Goal: Obtain resource: Obtain resource

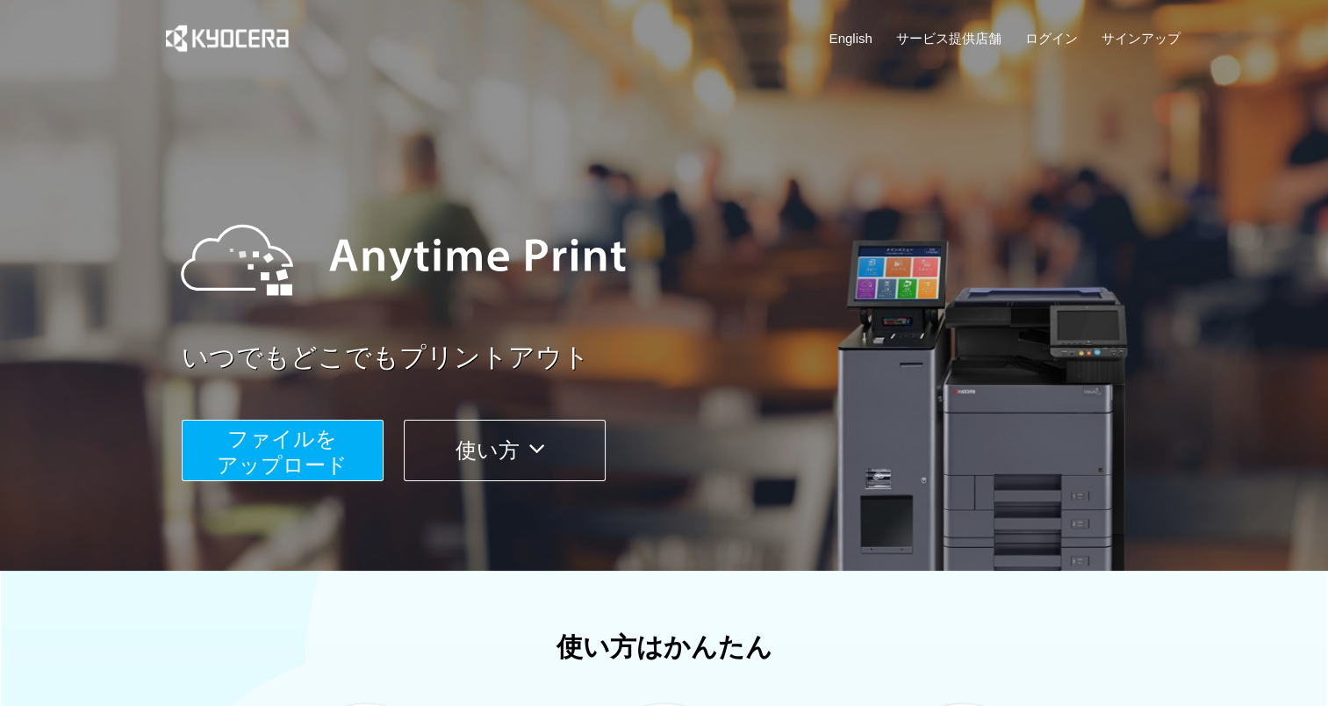
drag, startPoint x: 258, startPoint y: 411, endPoint x: 263, endPoint y: 432, distance: 21.7
click at [263, 432] on div "ファイルを ​​アップロード 使い方" at bounding box center [687, 437] width 1010 height 88
click at [263, 432] on span "ファイルを ​​アップロード" at bounding box center [282, 452] width 131 height 50
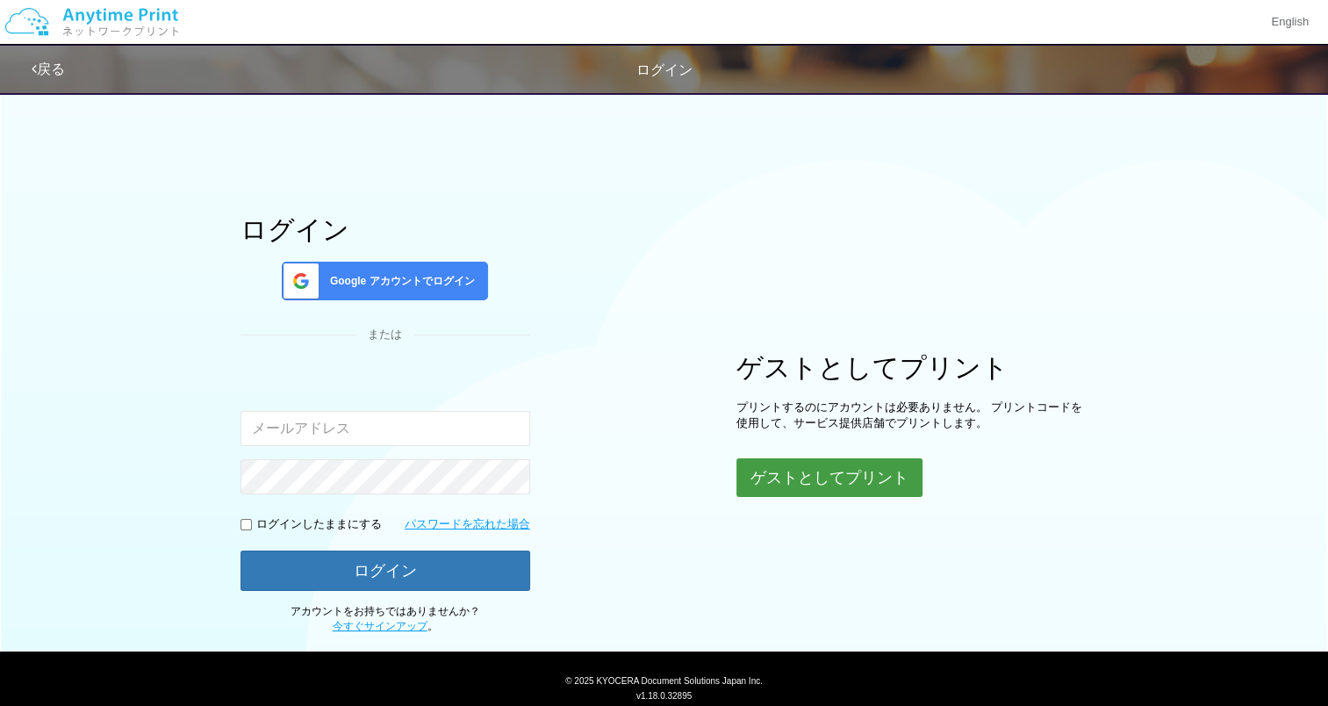
click at [781, 490] on button "ゲストとしてプリント" at bounding box center [830, 477] width 186 height 39
click at [781, 473] on button "ゲストとしてプリント" at bounding box center [830, 477] width 186 height 39
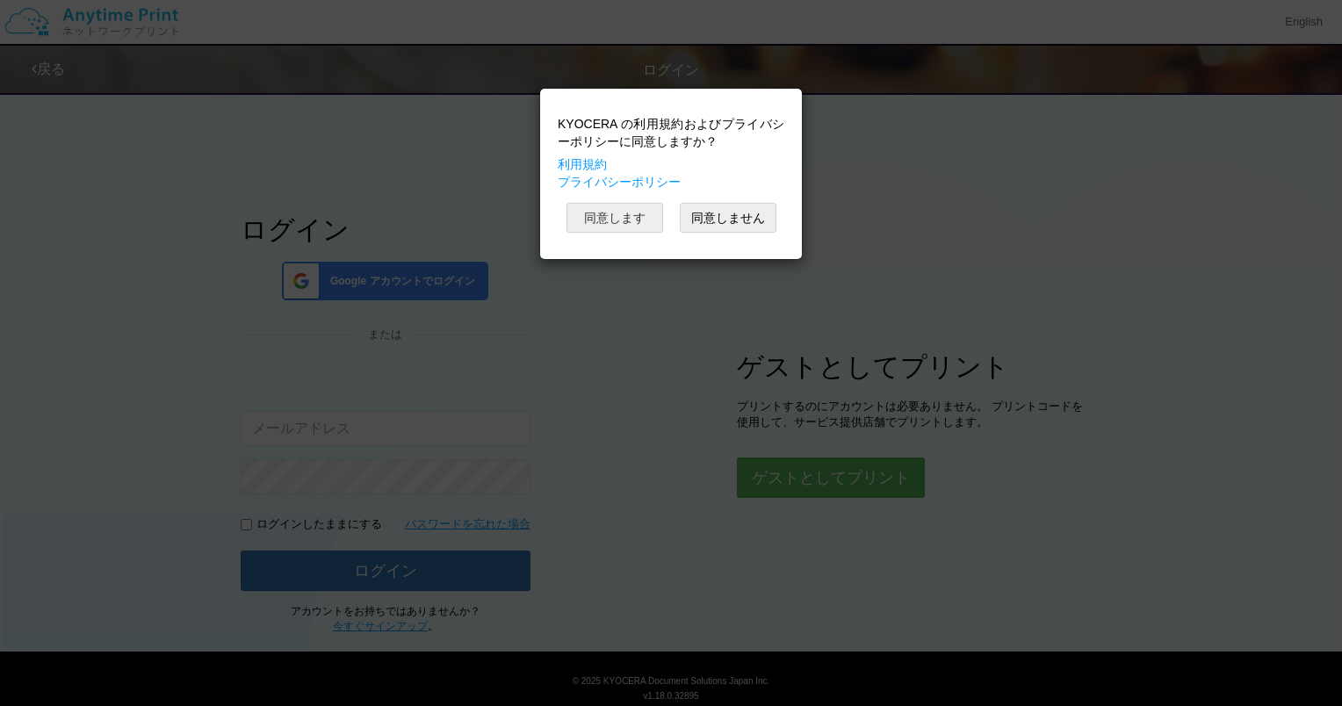
click at [613, 228] on button "同意します" at bounding box center [614, 218] width 97 height 30
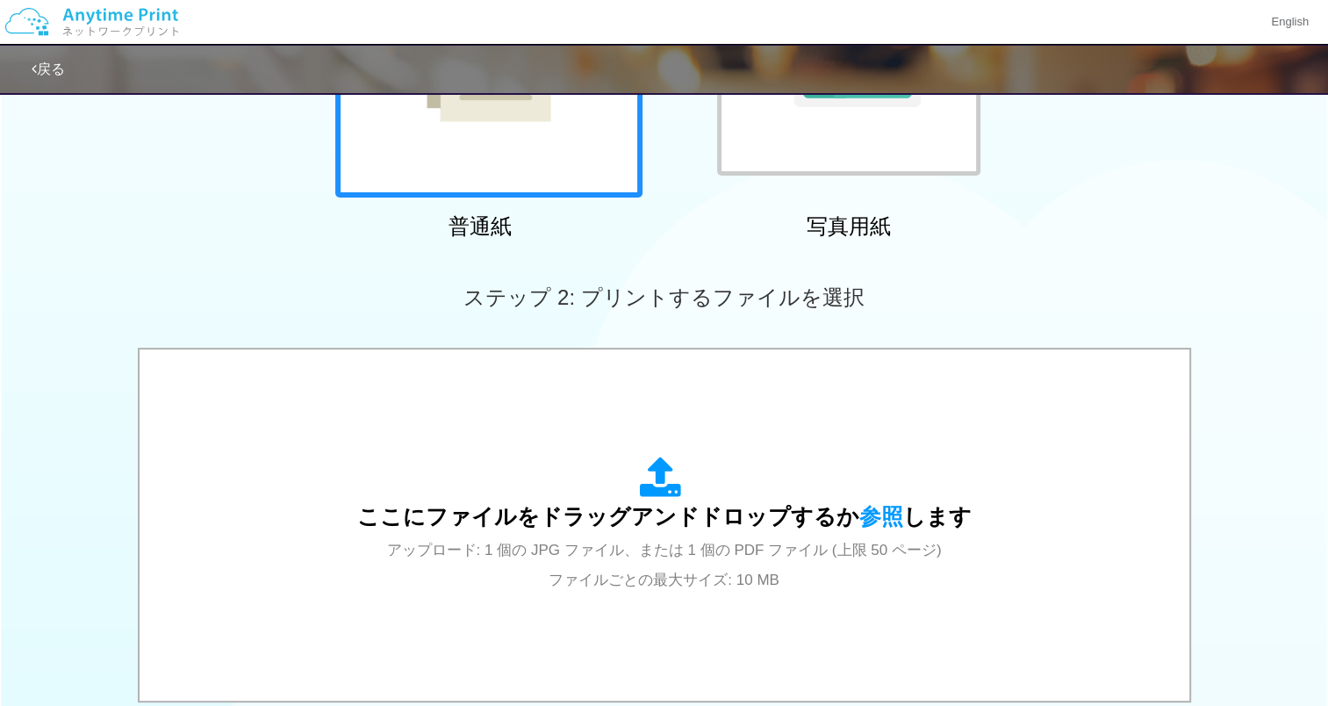
scroll to position [513, 0]
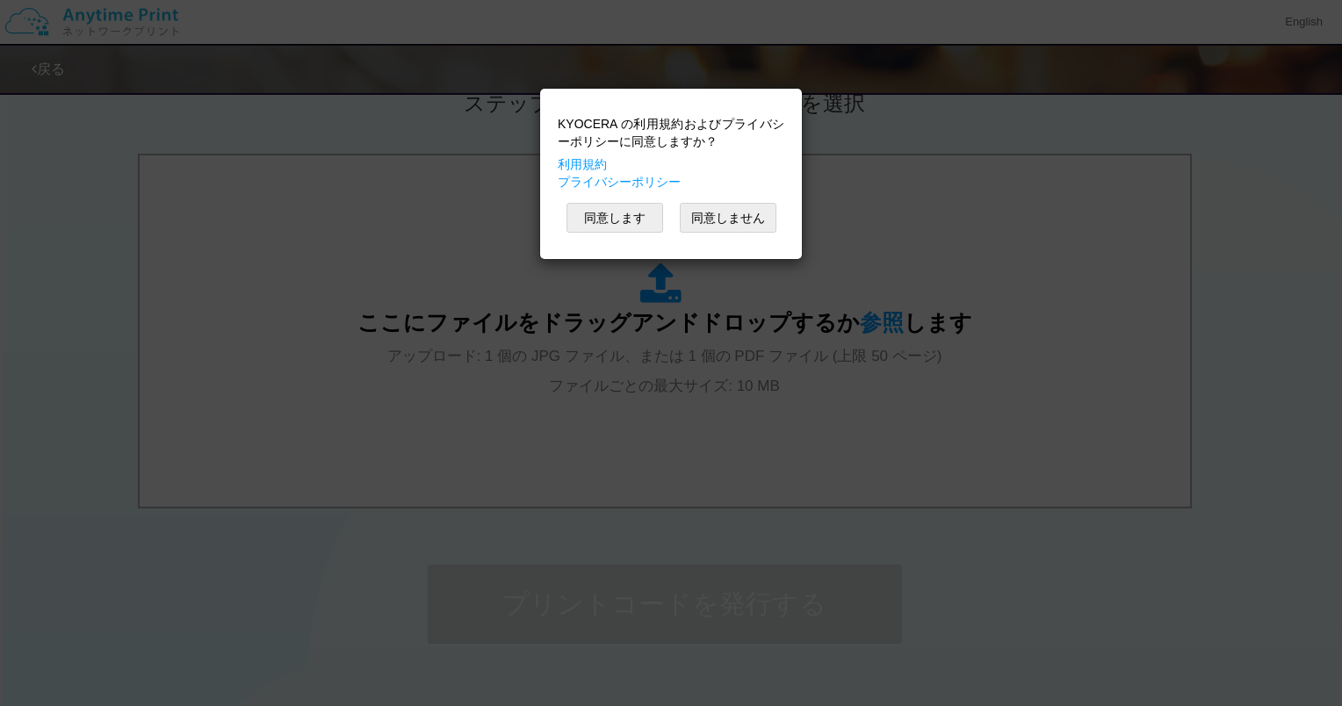
click at [599, 238] on div "KYOCERA の利用規約およびプライバシーポリシーに同意しますか？ 利用規約 プライバシーポリシー 同意します 同意しません" at bounding box center [671, 173] width 244 height 153
click at [604, 227] on button "同意します" at bounding box center [614, 218] width 97 height 30
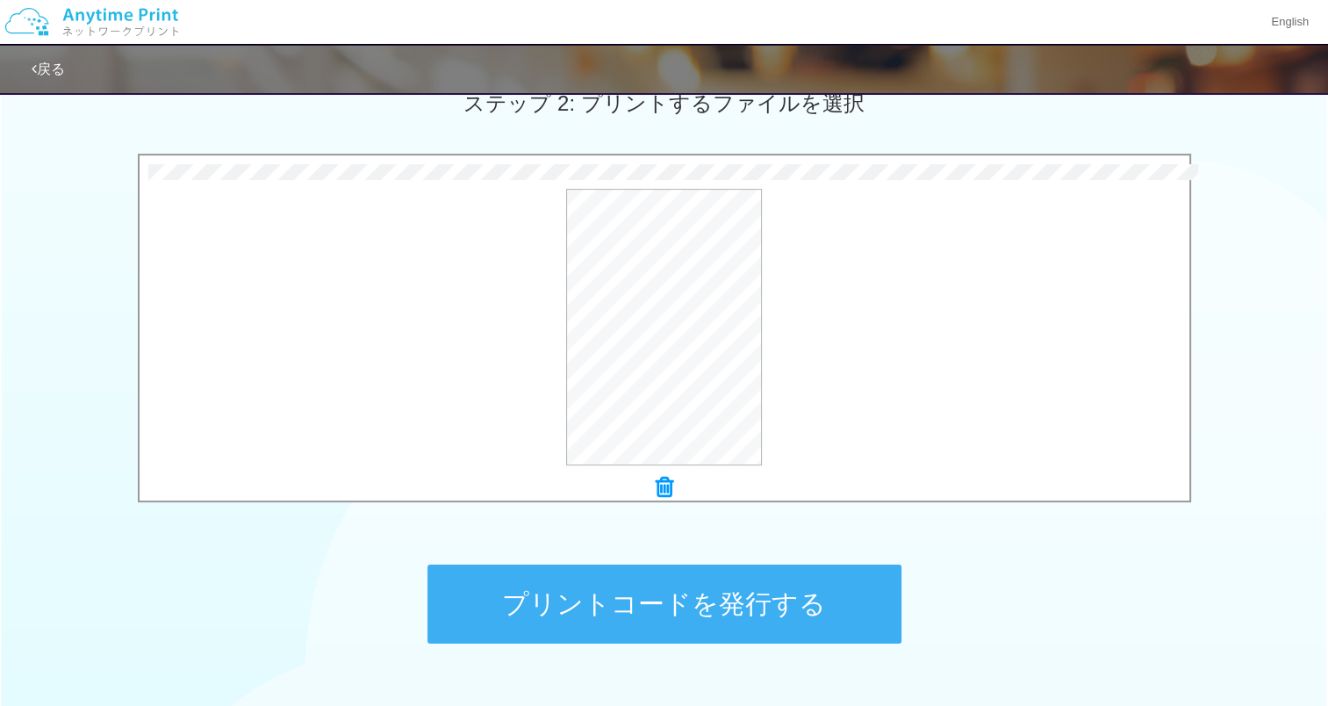
click at [597, 604] on button "プリントコードを発行する" at bounding box center [665, 604] width 474 height 79
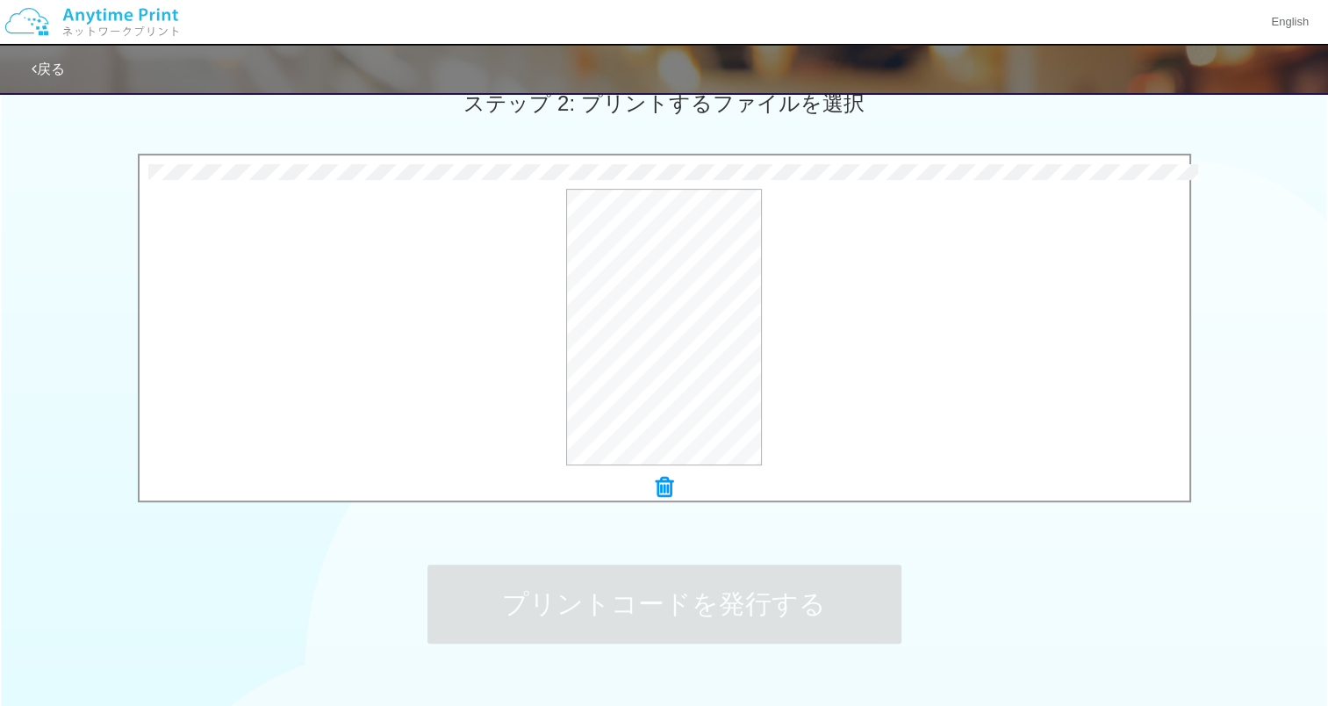
scroll to position [0, 0]
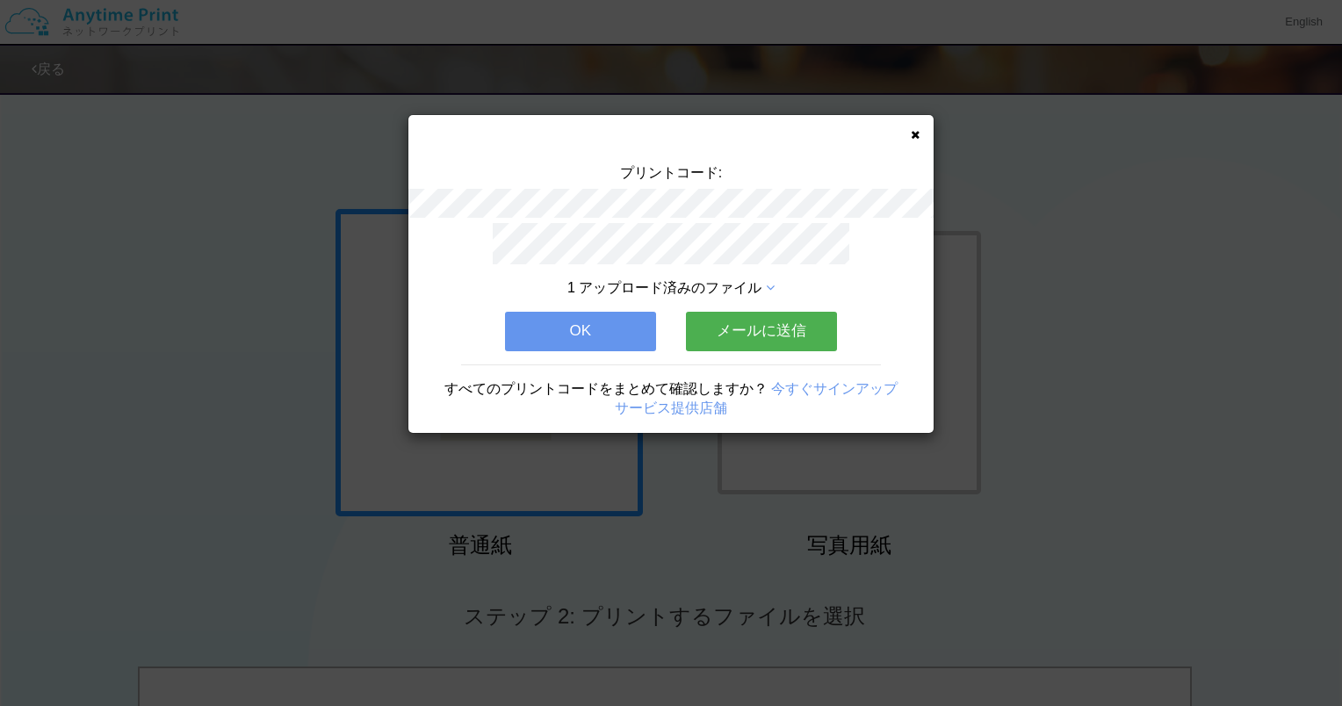
click at [616, 334] on button "OK" at bounding box center [580, 331] width 151 height 39
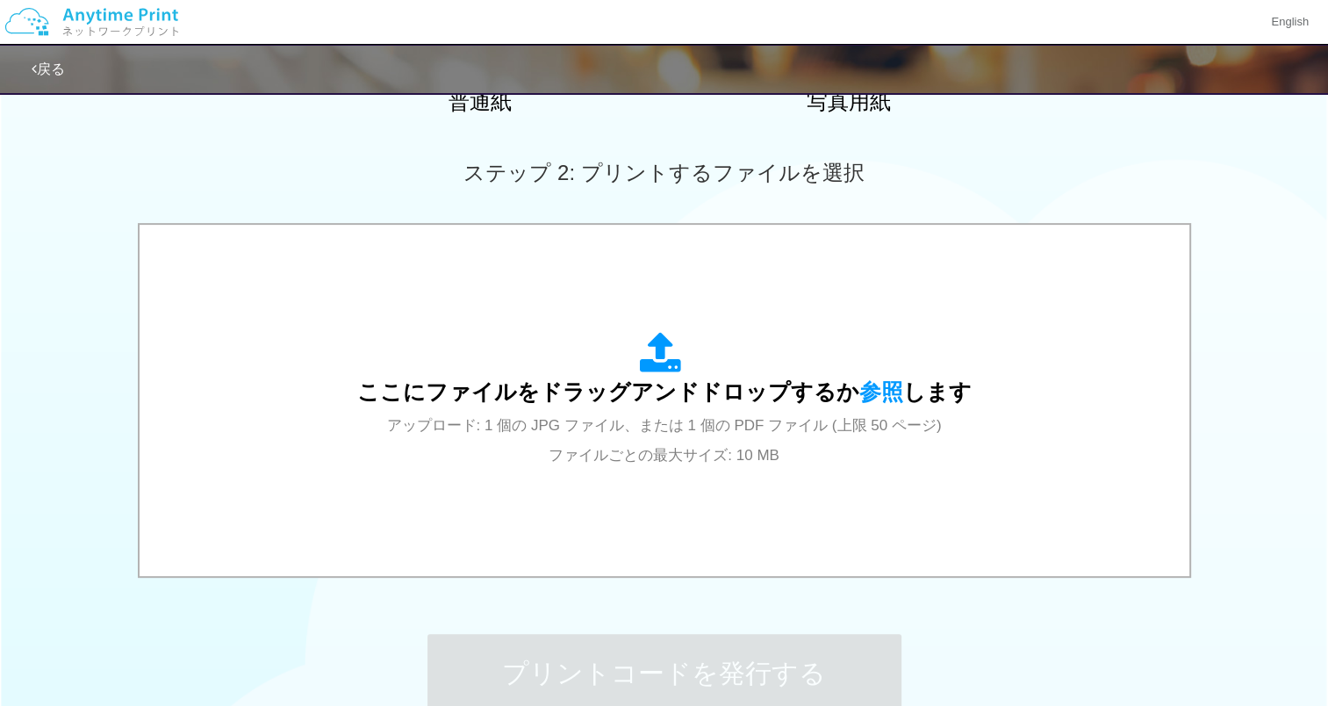
scroll to position [446, 0]
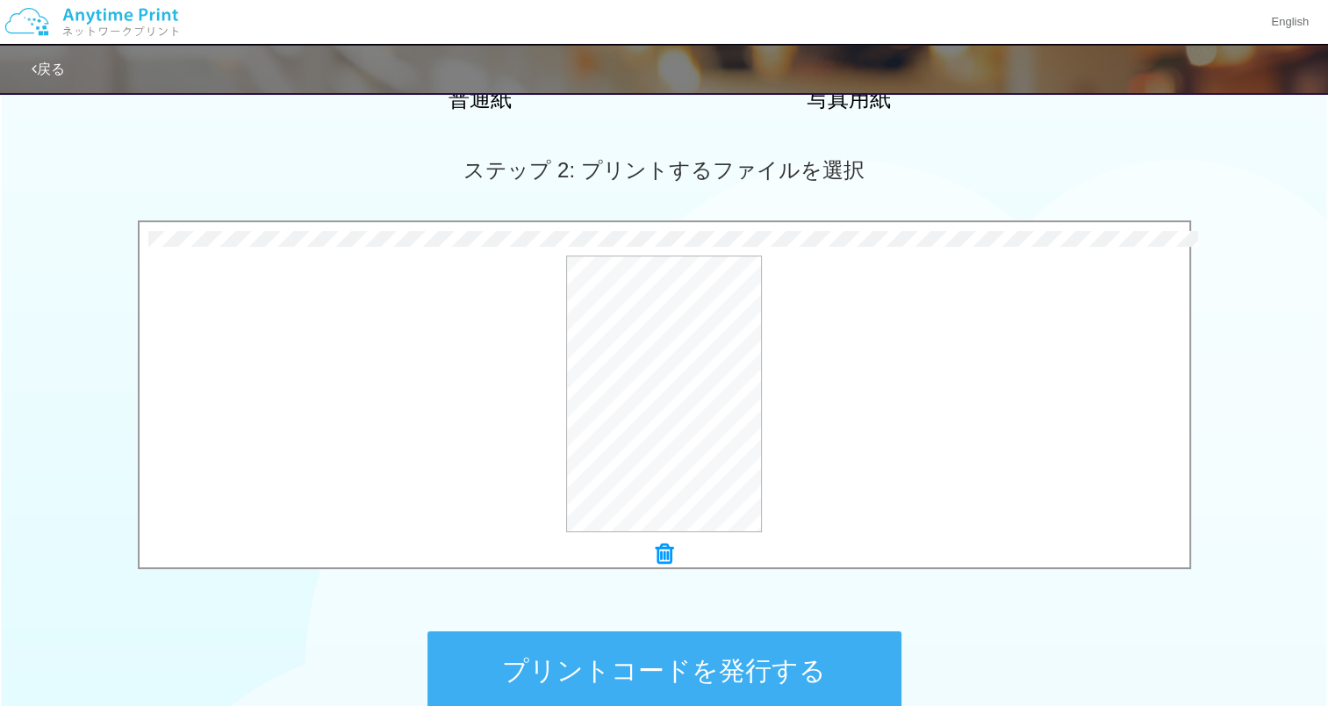
click at [703, 659] on button "プリントコードを発行する" at bounding box center [665, 670] width 474 height 79
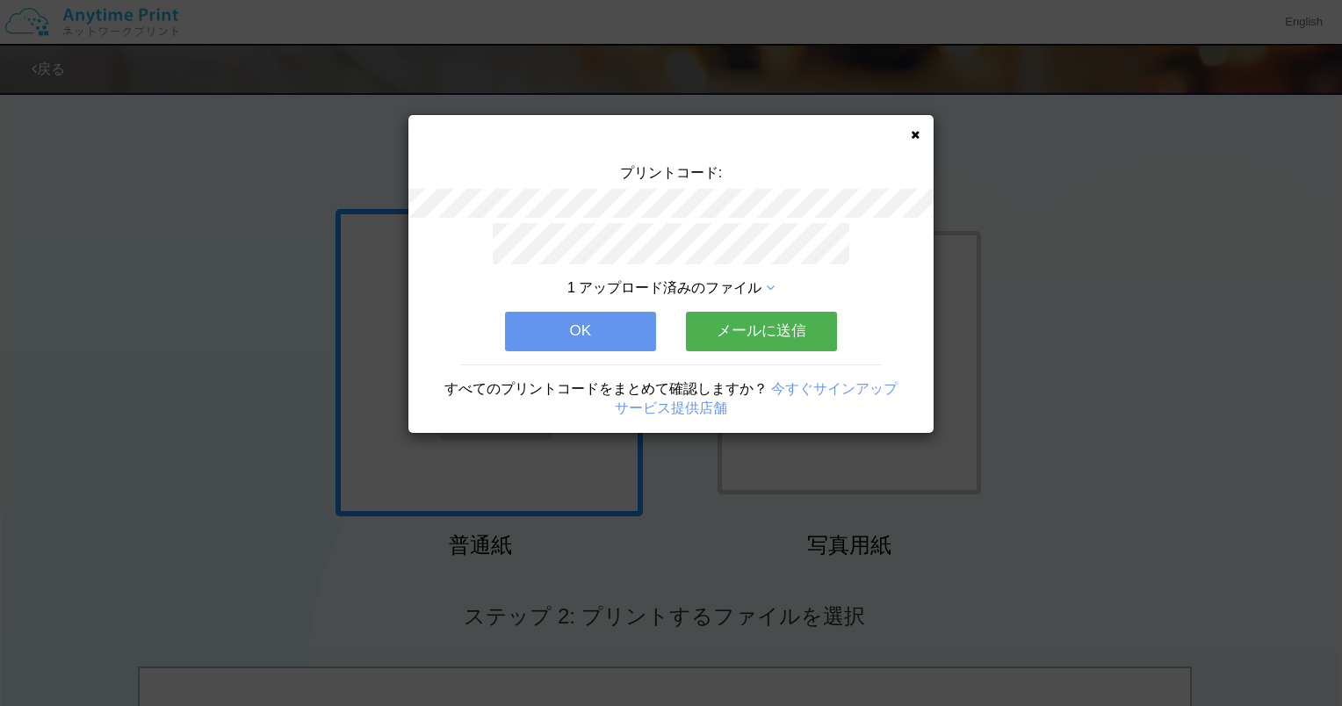
click at [609, 326] on button "OK" at bounding box center [580, 331] width 151 height 39
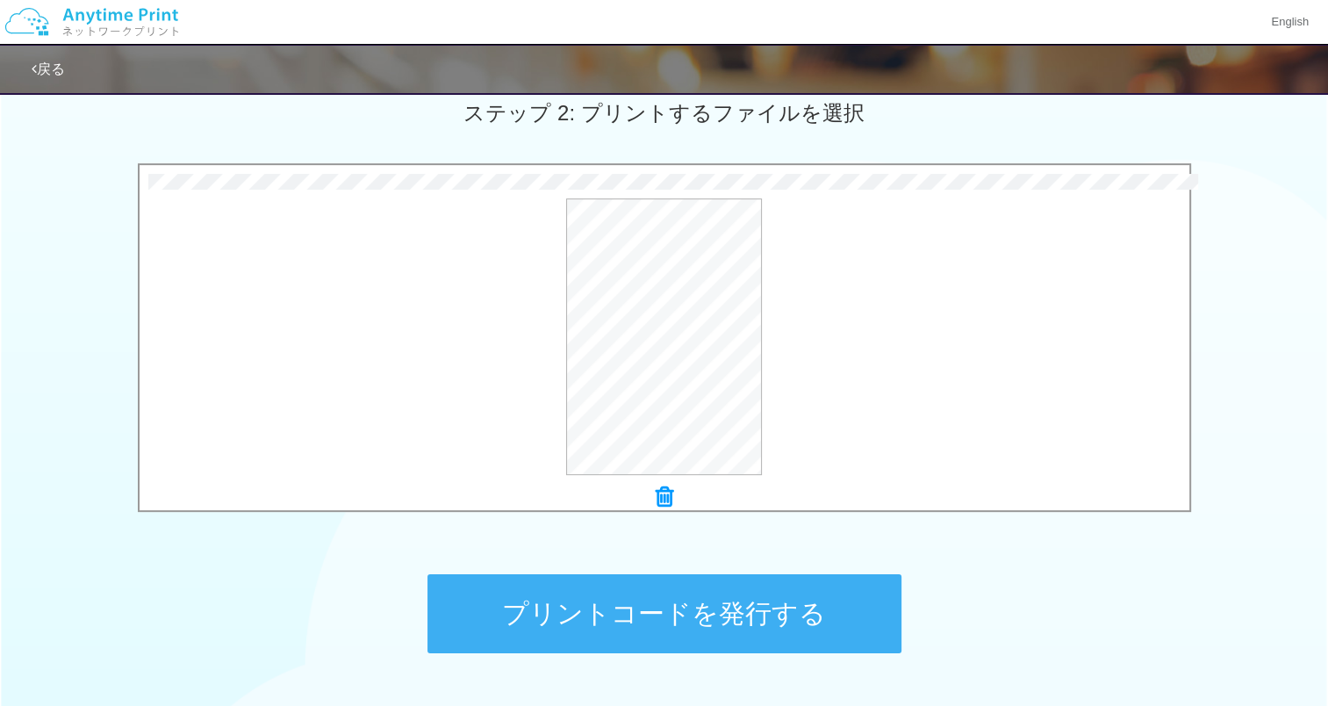
scroll to position [520, 0]
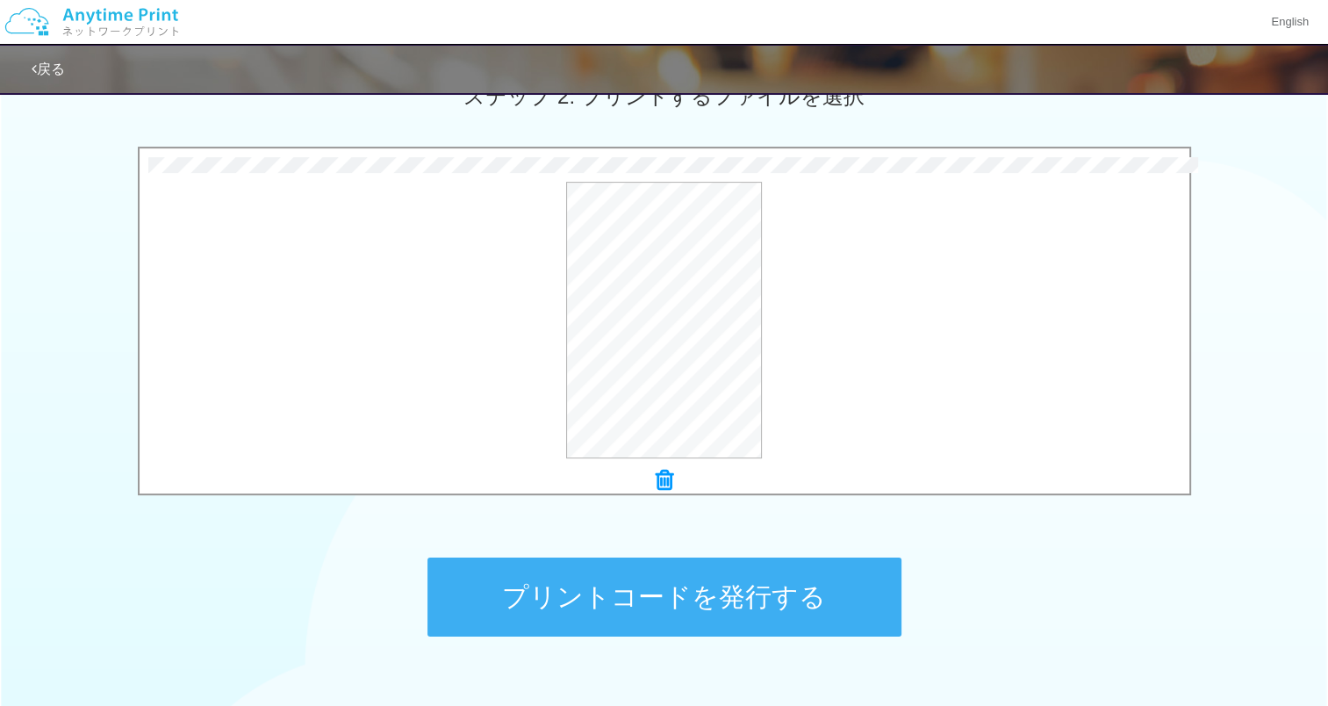
click at [664, 608] on button "プリントコードを発行する" at bounding box center [665, 597] width 474 height 79
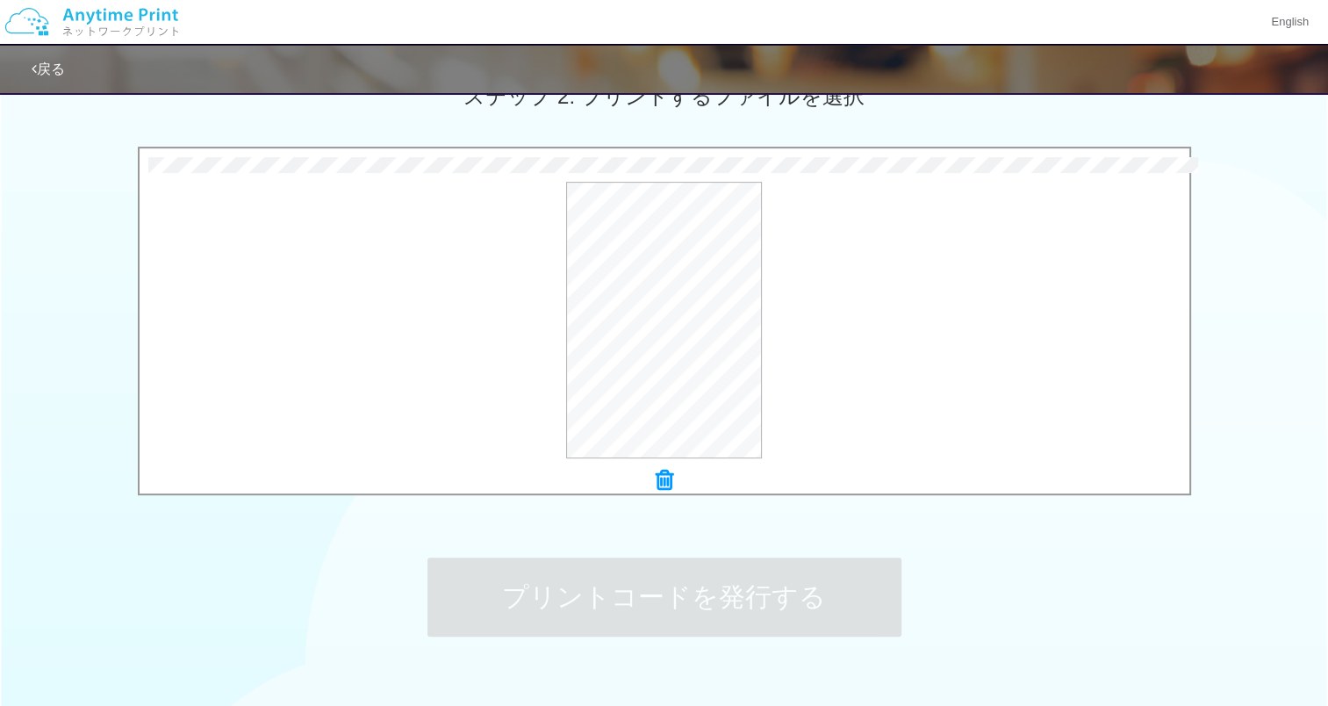
scroll to position [0, 0]
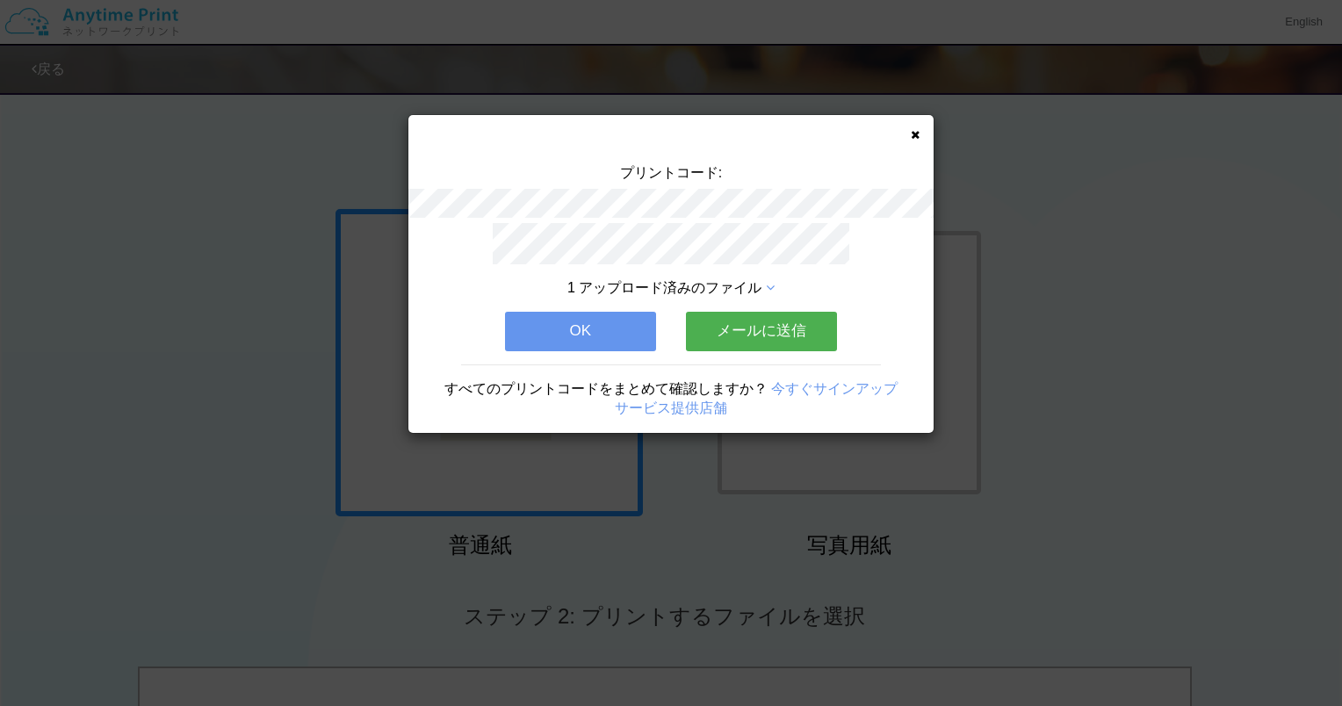
click at [622, 326] on button "OK" at bounding box center [580, 331] width 151 height 39
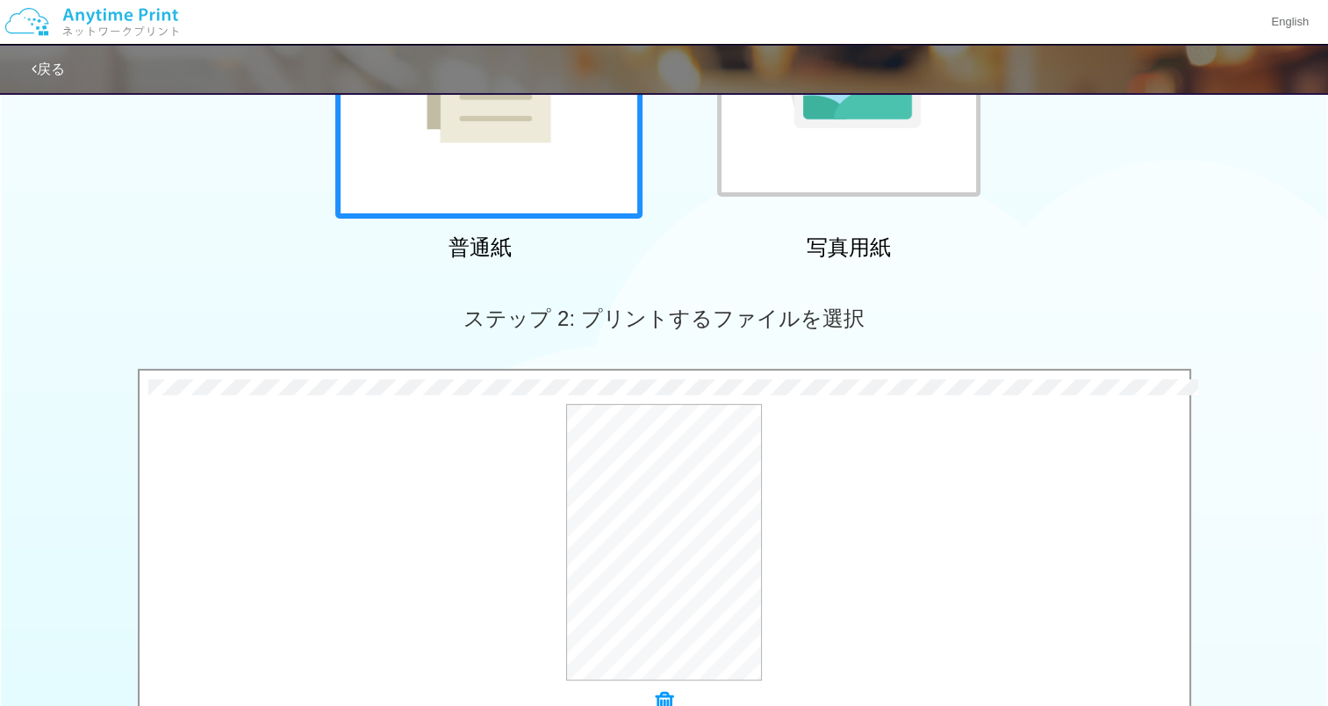
scroll to position [629, 0]
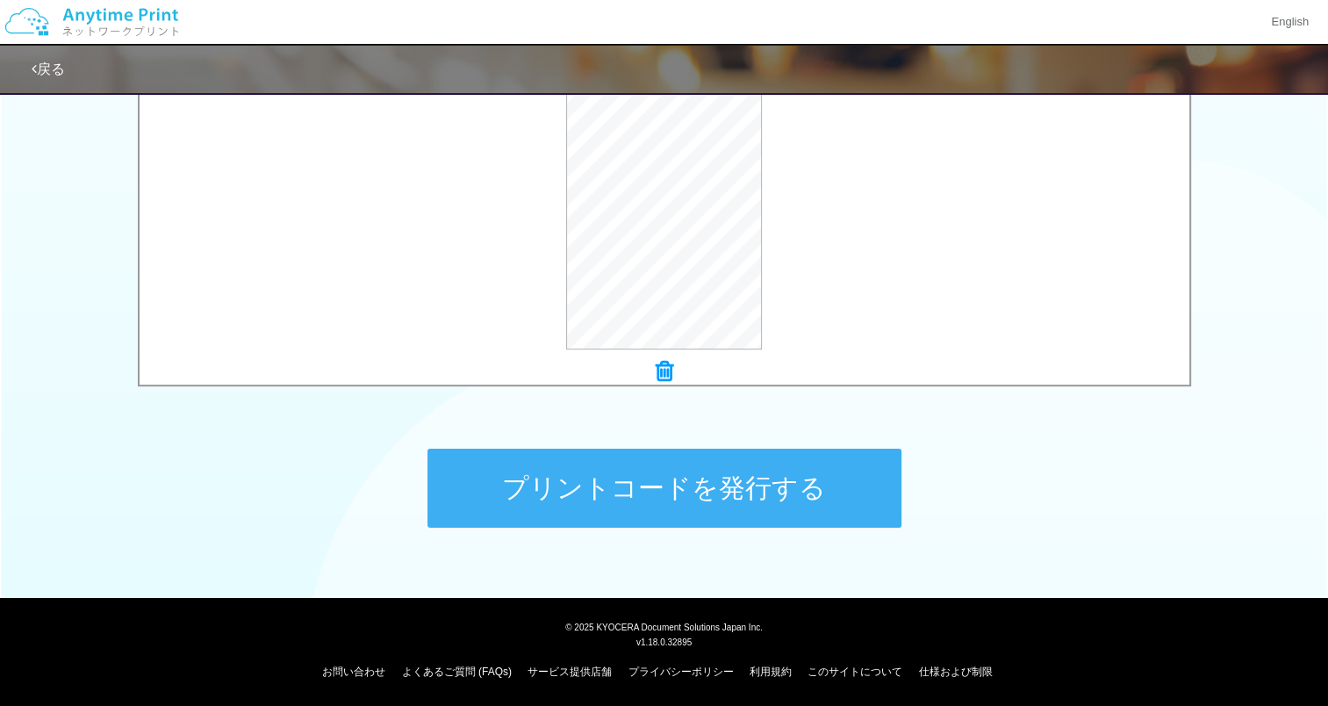
click at [839, 494] on button "プリントコードを発行する" at bounding box center [665, 488] width 474 height 79
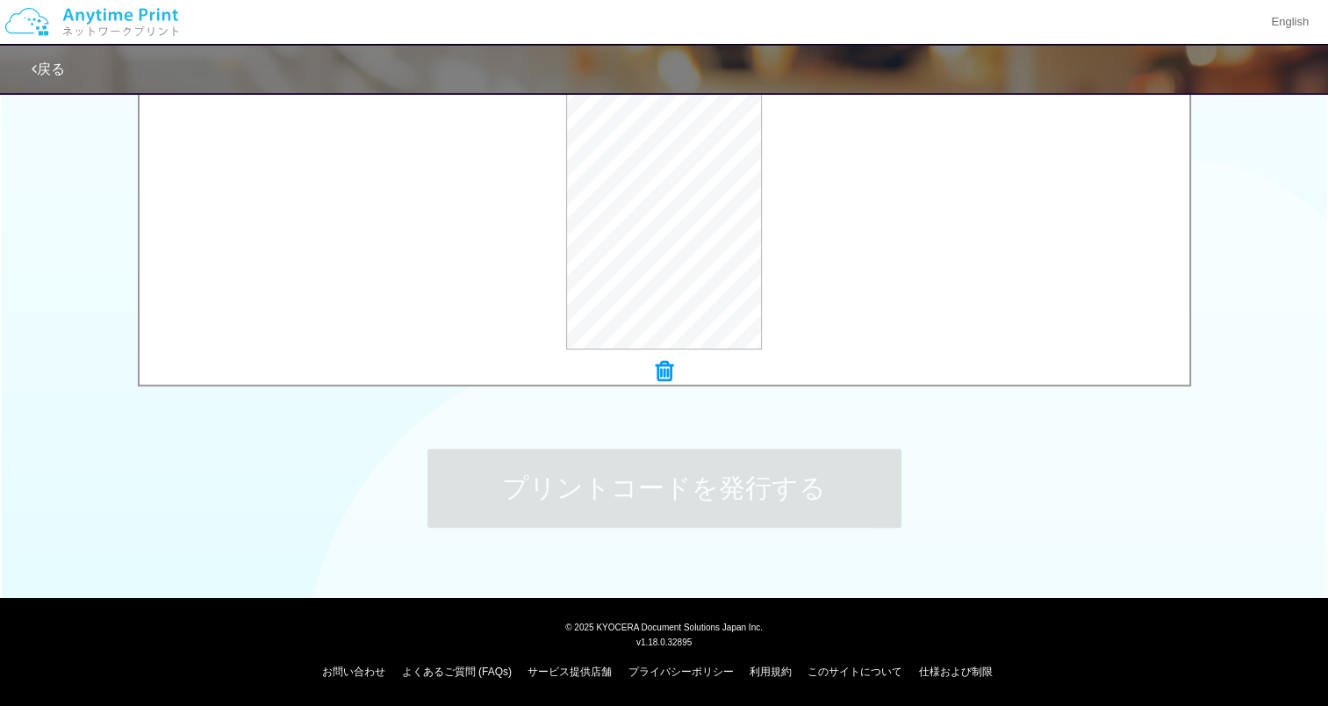
scroll to position [0, 0]
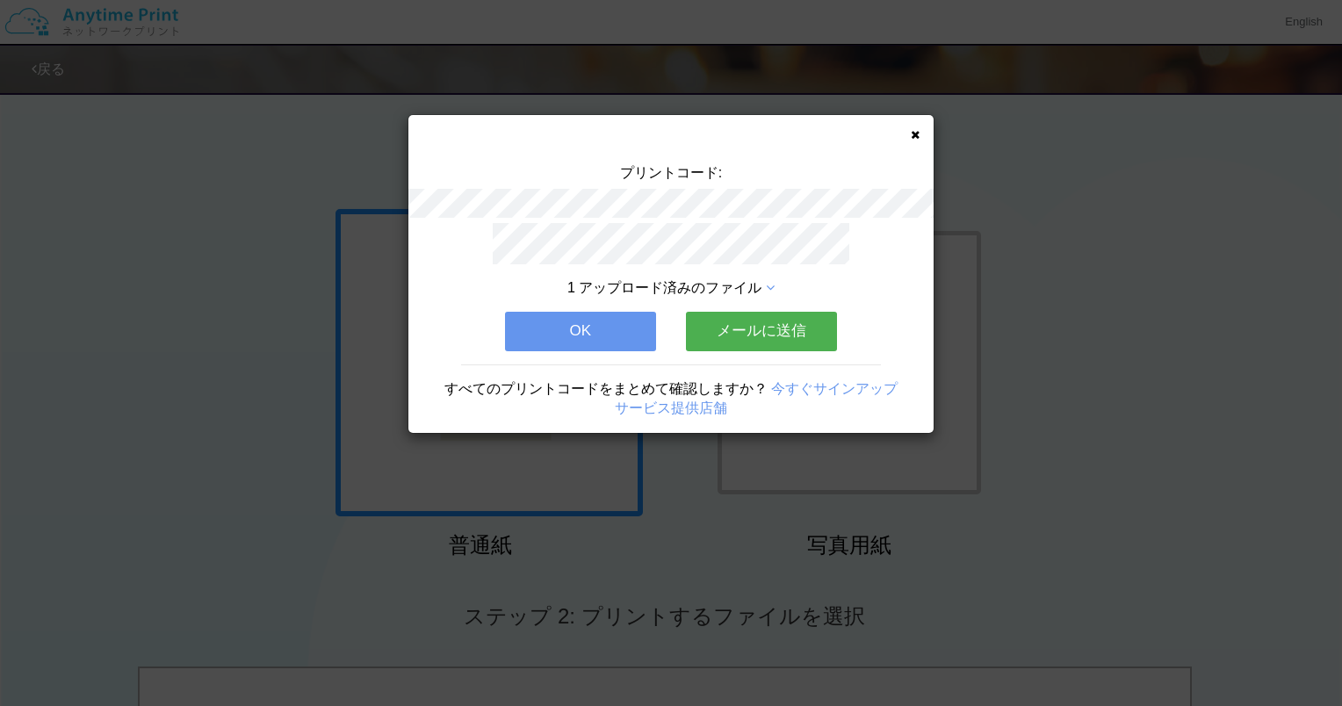
click at [603, 323] on button "OK" at bounding box center [580, 331] width 151 height 39
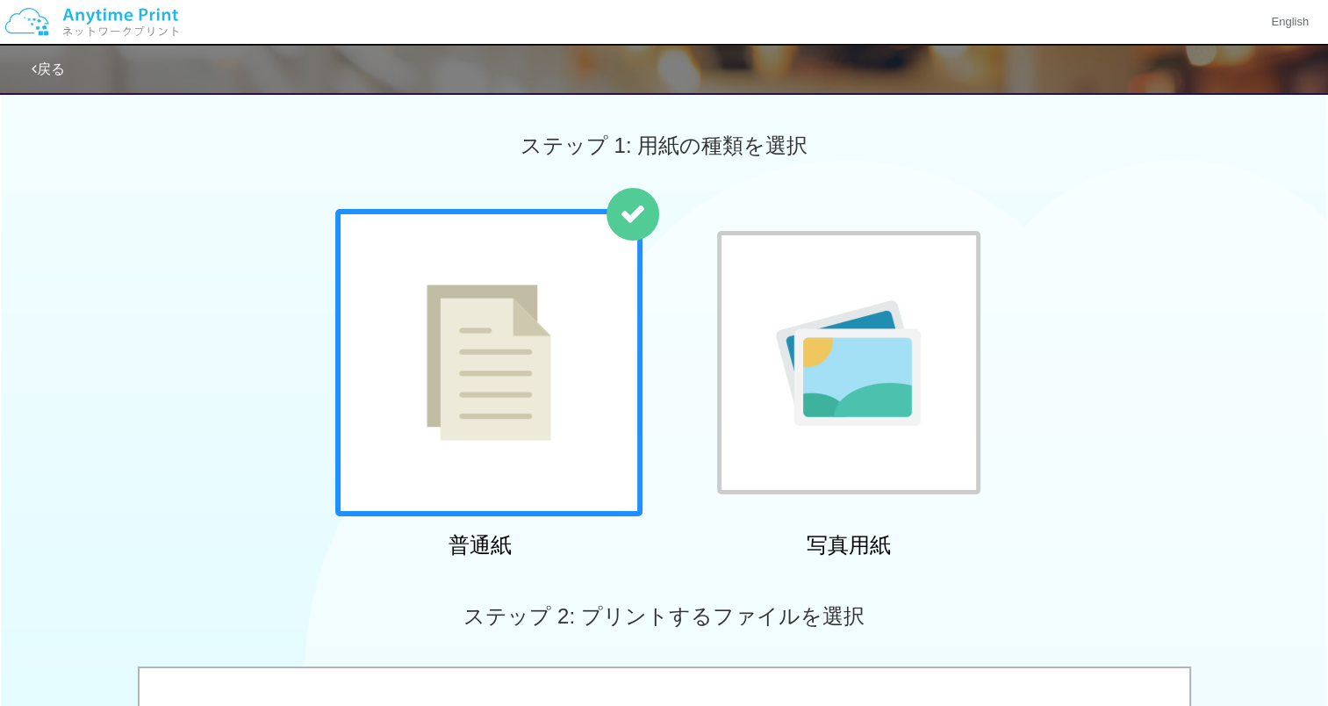
click at [1081, 165] on div "ステップ 1: 用紙の種類を選択" at bounding box center [664, 146] width 1328 height 126
click at [151, 374] on div "普通紙 写真用紙" at bounding box center [664, 387] width 1328 height 356
